Goal: Find specific page/section: Find specific page/section

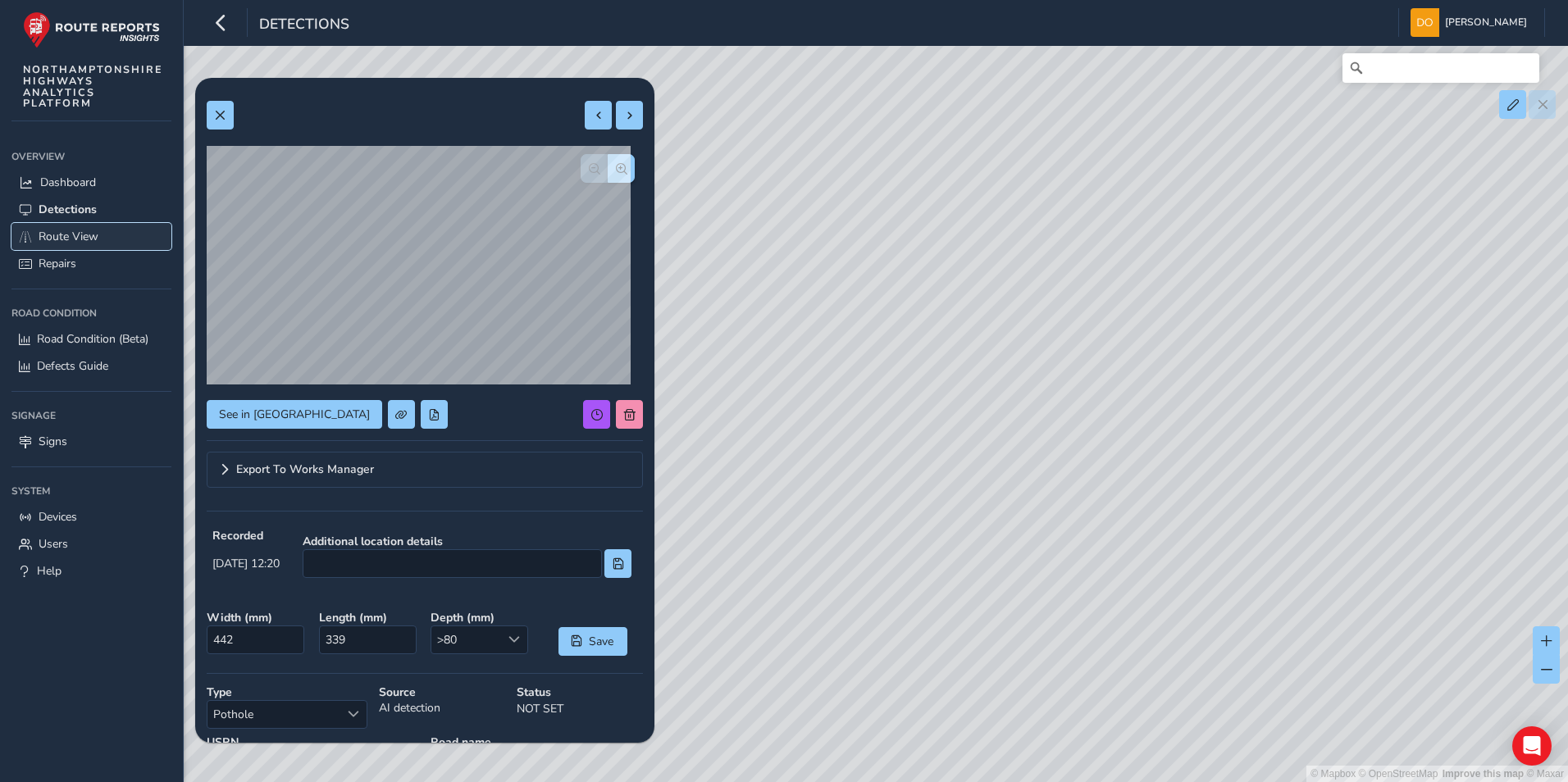
click at [62, 236] on span "Route View" at bounding box center [68, 237] width 60 height 16
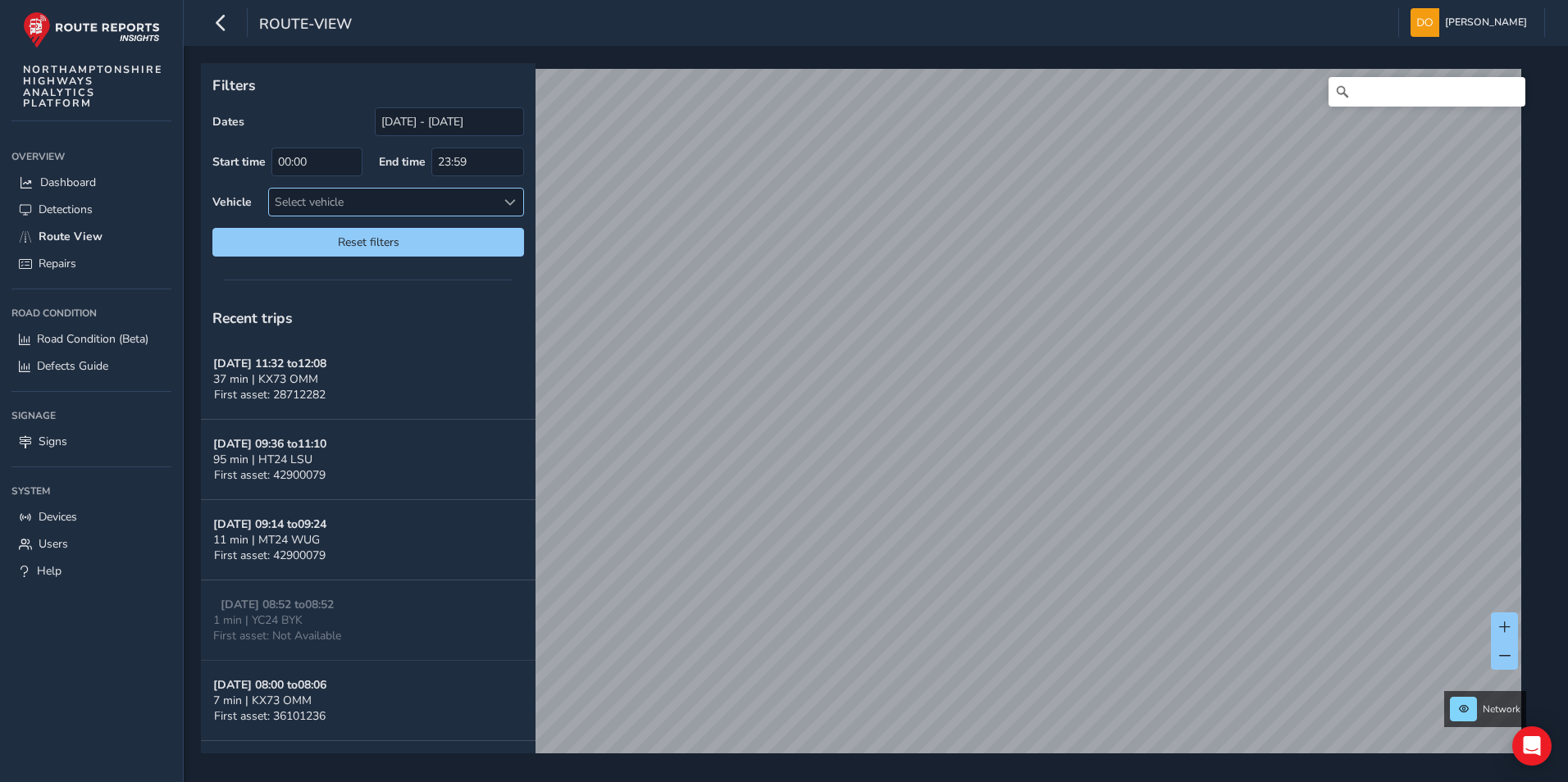
click at [502, 202] on div at bounding box center [510, 202] width 27 height 27
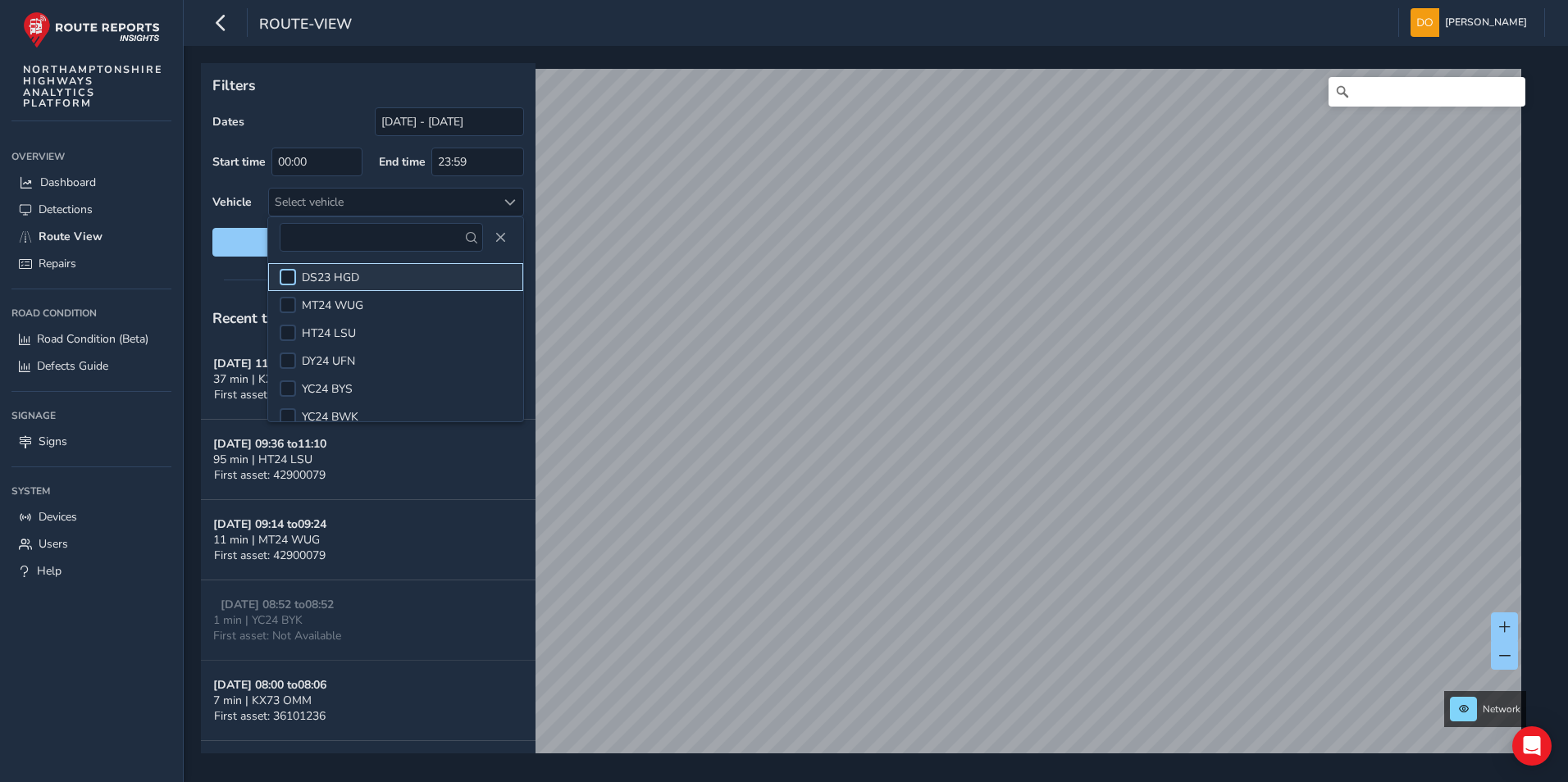
click at [292, 272] on div at bounding box center [287, 277] width 16 height 16
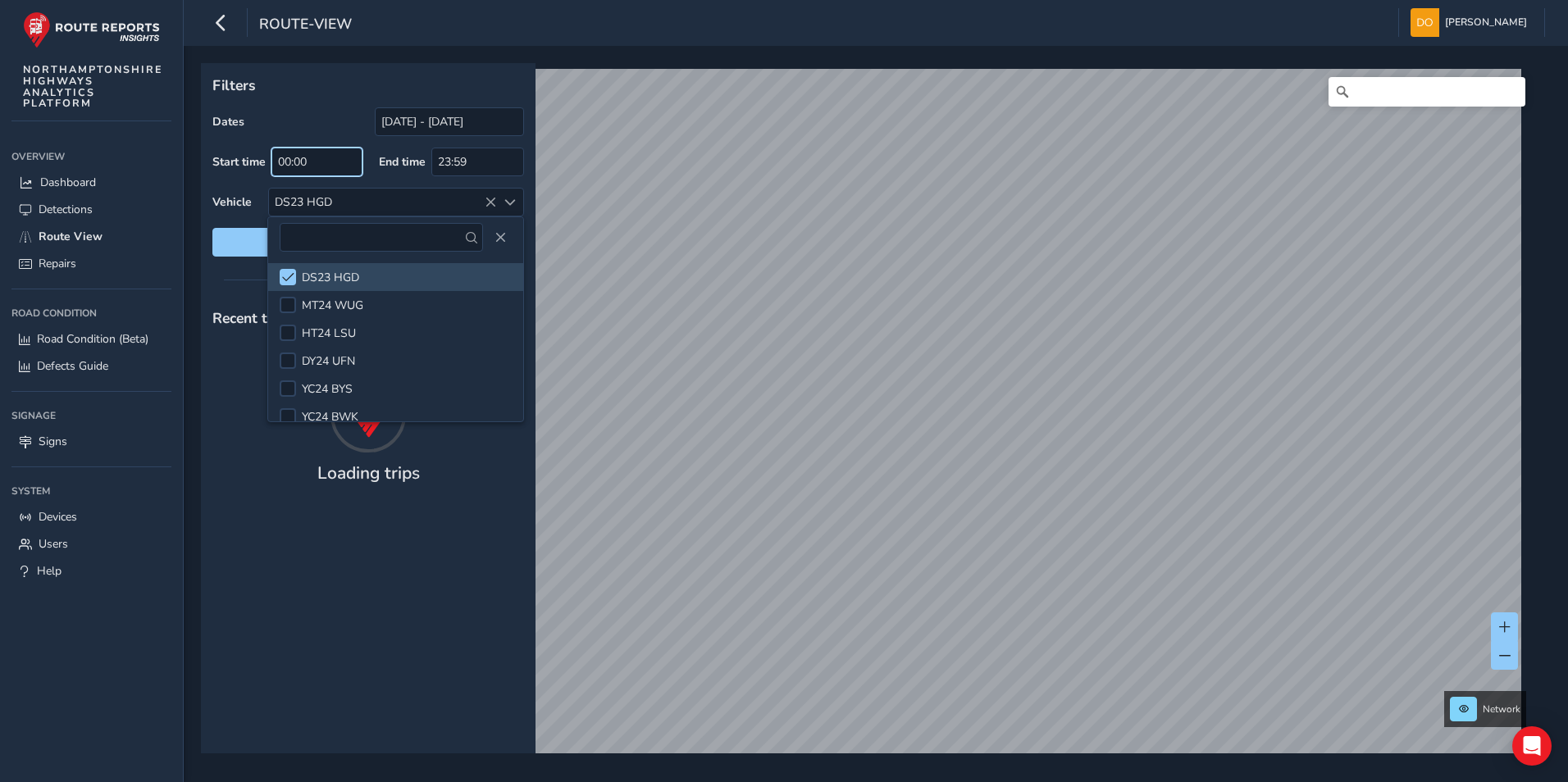
click at [336, 162] on input "00:00" at bounding box center [317, 162] width 91 height 28
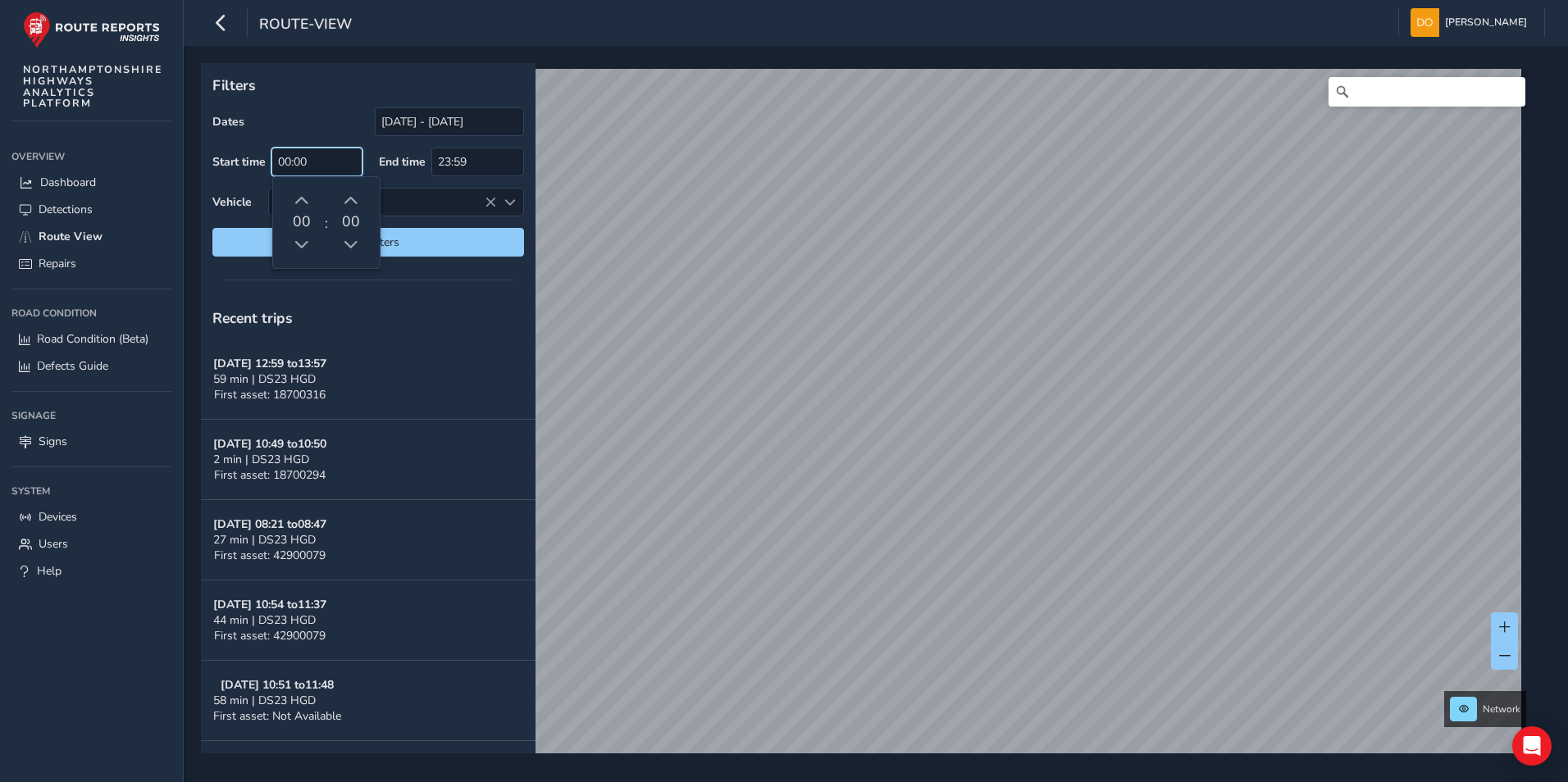
click at [288, 157] on input "00:00" at bounding box center [317, 162] width 91 height 28
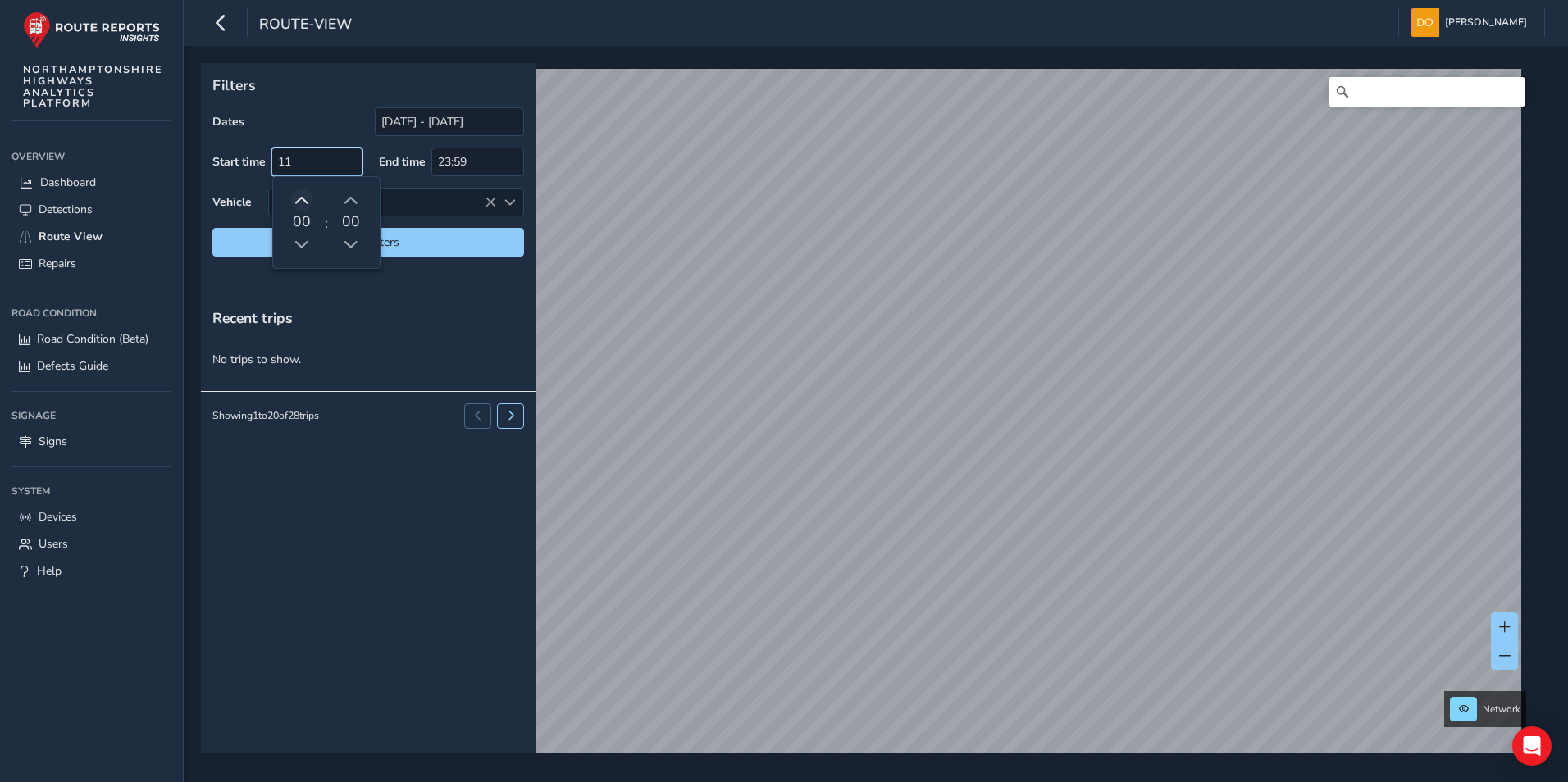
click at [303, 199] on span "button" at bounding box center [302, 201] width 15 height 15
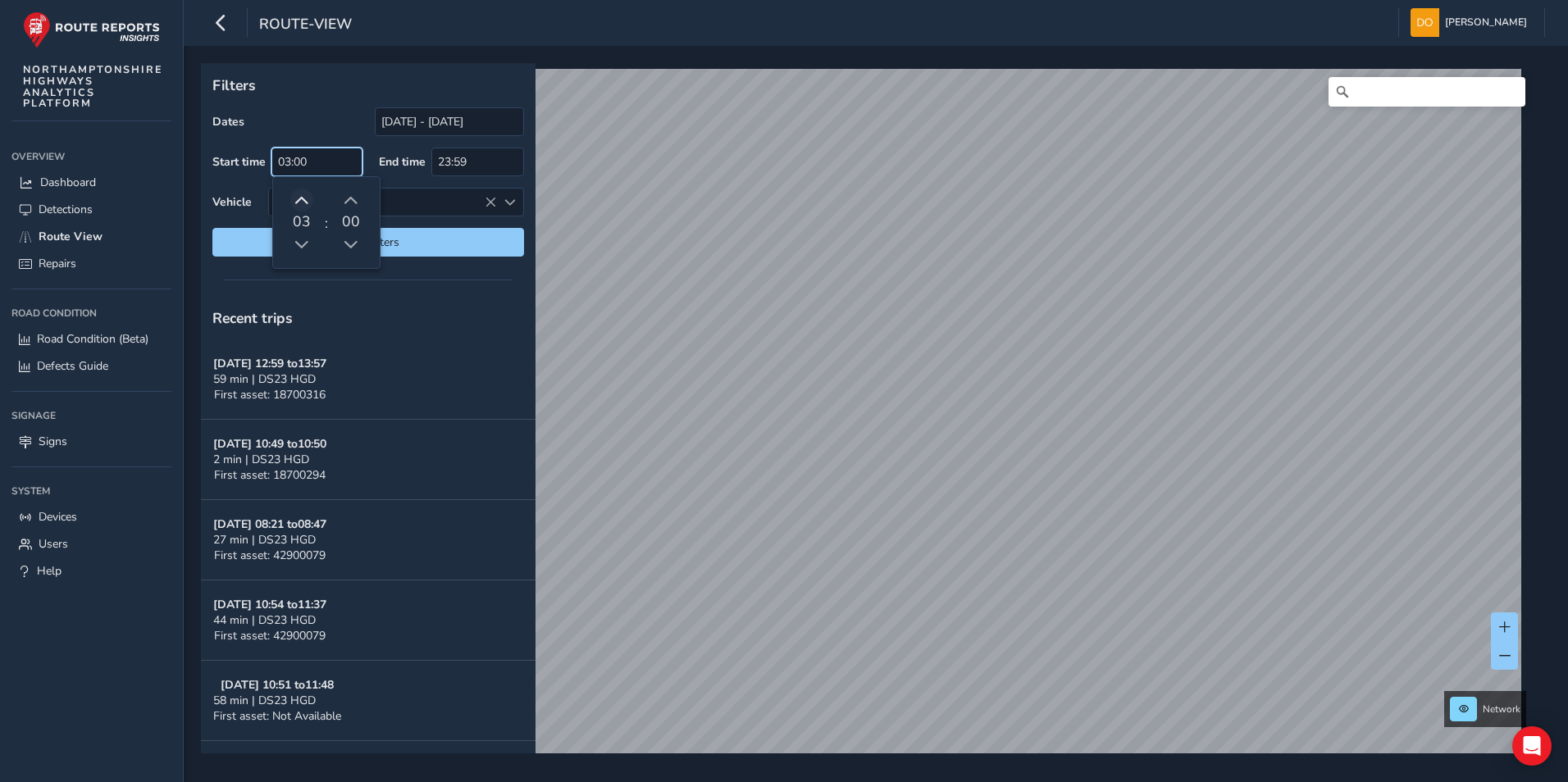
click at [303, 199] on span "button" at bounding box center [302, 201] width 15 height 15
click at [294, 199] on button "button" at bounding box center [302, 200] width 23 height 23
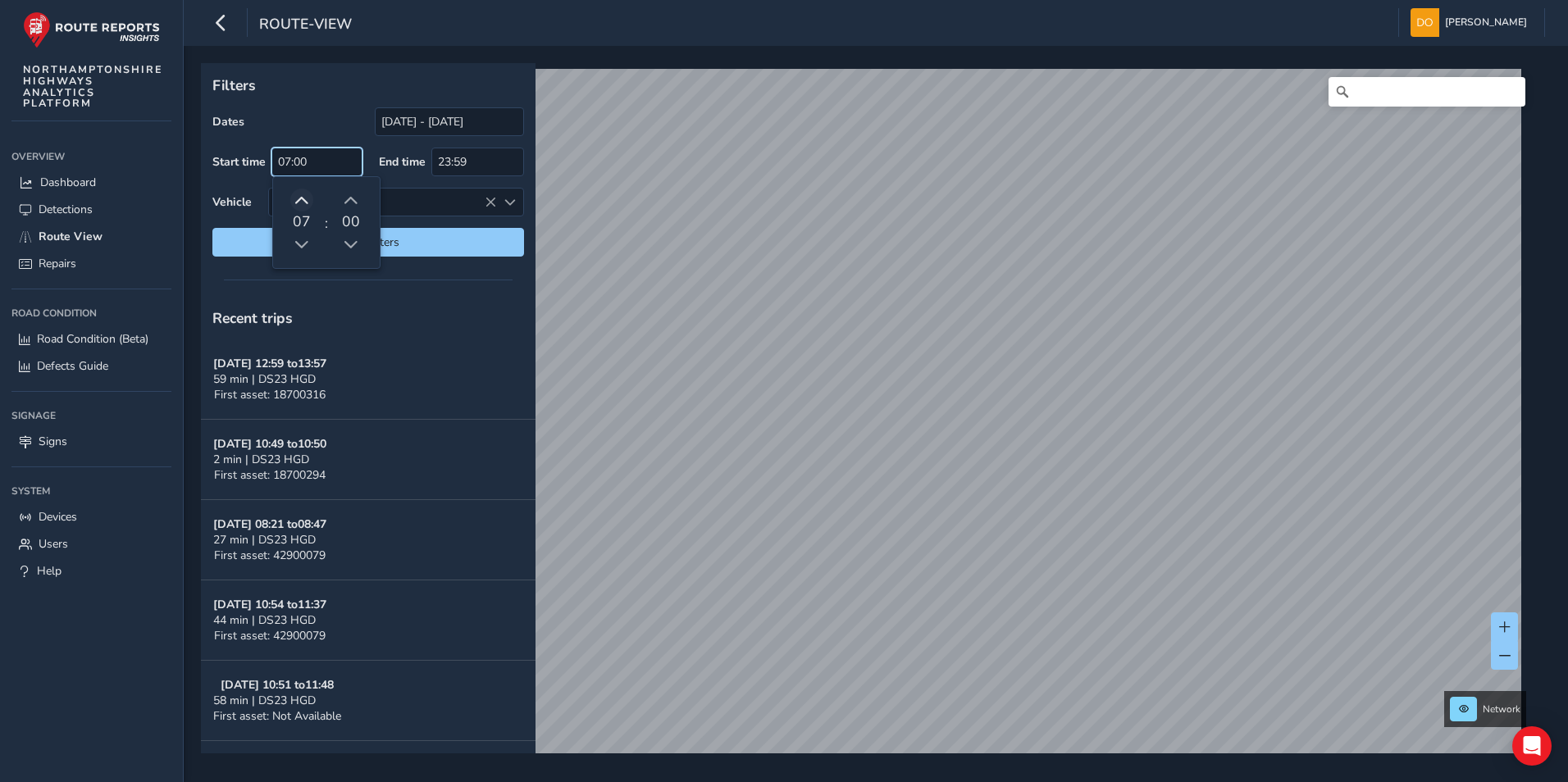
click at [298, 199] on span "button" at bounding box center [302, 201] width 15 height 15
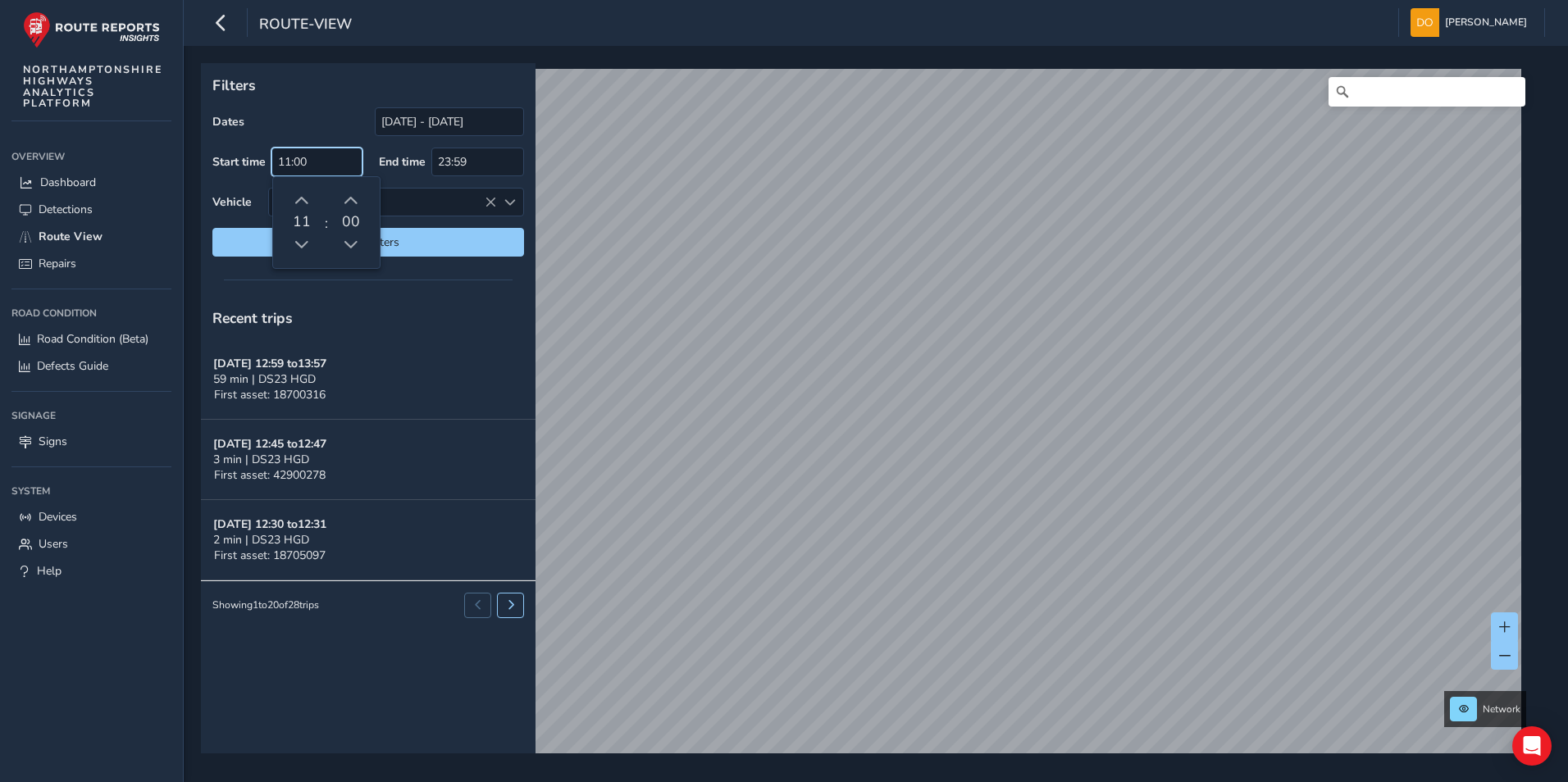
type input "11:00"
click at [440, 302] on div "Recent trips" at bounding box center [368, 318] width 335 height 43
click at [433, 246] on span "Reset filters" at bounding box center [368, 243] width 287 height 16
click at [369, 236] on span "Reset filters" at bounding box center [368, 243] width 287 height 16
